Goal: Information Seeking & Learning: Learn about a topic

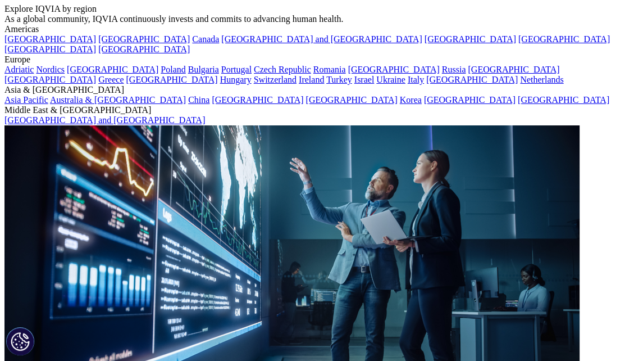
scroll to position [42, 0]
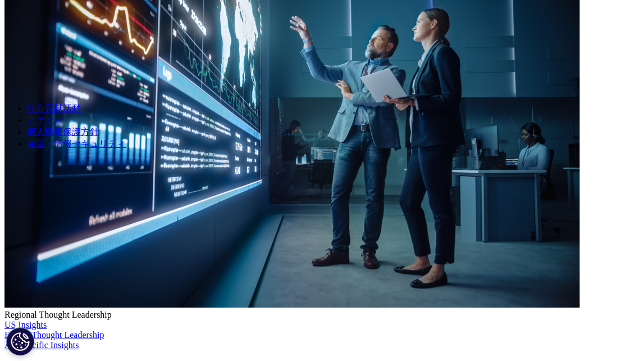
scroll to position [209, 0]
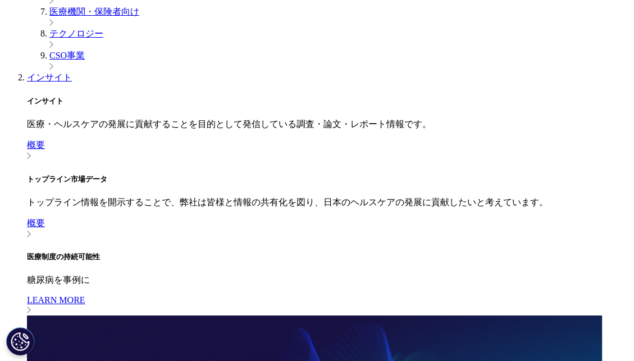
scroll to position [721, 0]
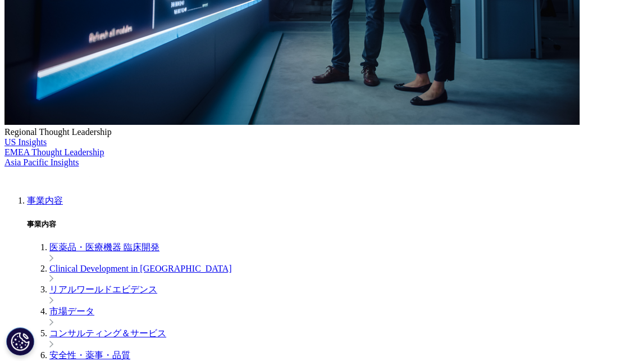
scroll to position [0, 0]
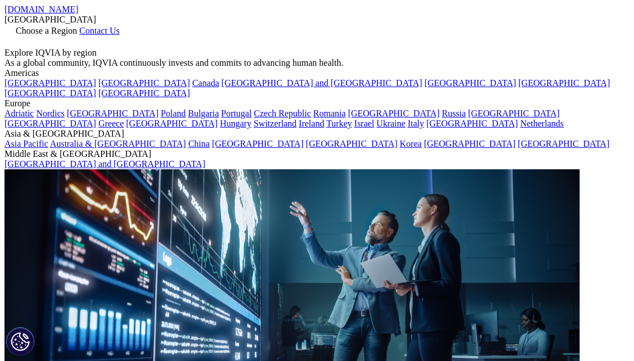
click at [120, 26] on span "Contact Us" at bounding box center [99, 31] width 40 height 10
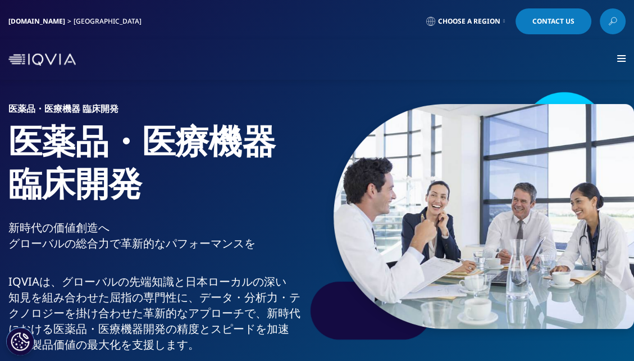
click at [48, 56] on img at bounding box center [41, 59] width 67 height 12
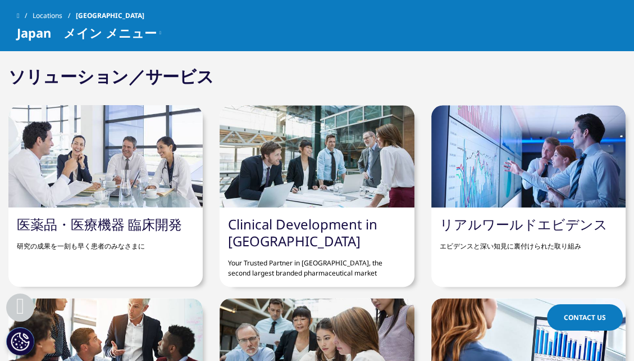
scroll to position [935, 0]
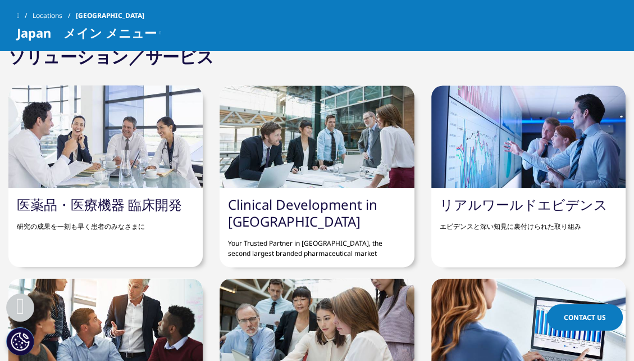
click at [573, 140] on div at bounding box center [528, 136] width 194 height 102
